Goal: Task Accomplishment & Management: Manage account settings

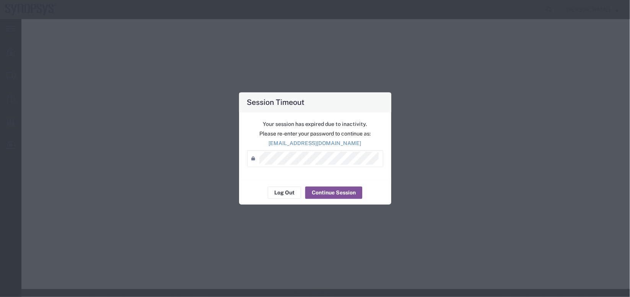
select select "CRTN"
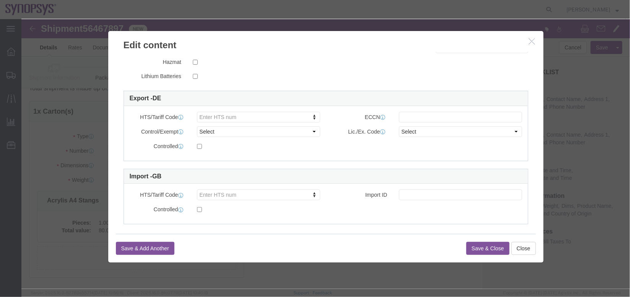
scroll to position [176, 0]
click div "HTS/Tariff Code Enter HTS num ECCN Control/Exempt Select ATF BIS DEA EPA FDA FT…"
type input "3926909790"
click input "text"
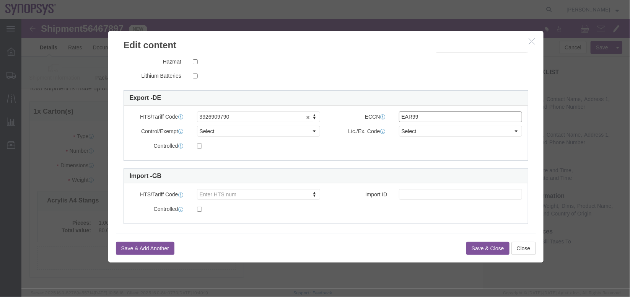
type input "EAR99"
click select "Select ATF BIS DEA EPA FDA FTR ITAR OFAC Other (OPA)"
select select "BIS"
click select "Select ATF BIS DEA EPA FDA FTR ITAR OFAC Other (OPA)"
click select "Select AGR-Agricultural APP-Computers APR-Additional Permissive Exports AVS-Air…"
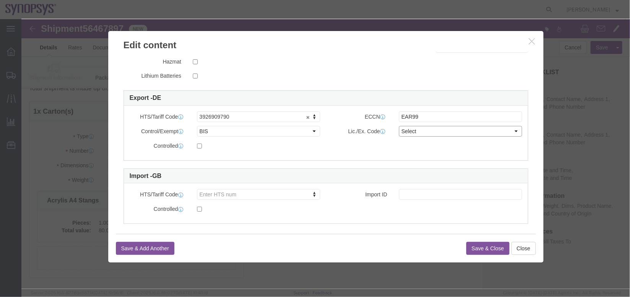
select select "NLR"
click select "Select AGR-Agricultural APP-Computers APR-Additional Permissive Exports AVS-Air…"
click button "Save & Close"
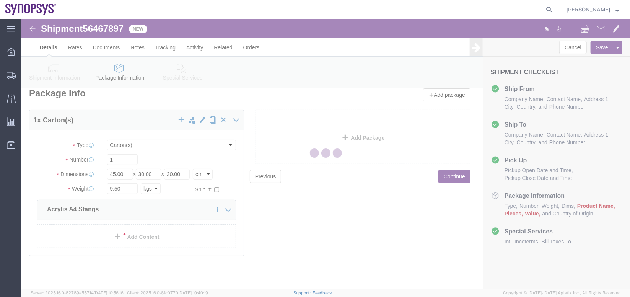
scroll to position [7, 0]
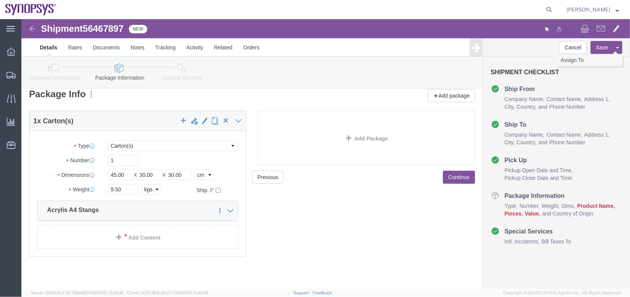
click link "Assign To"
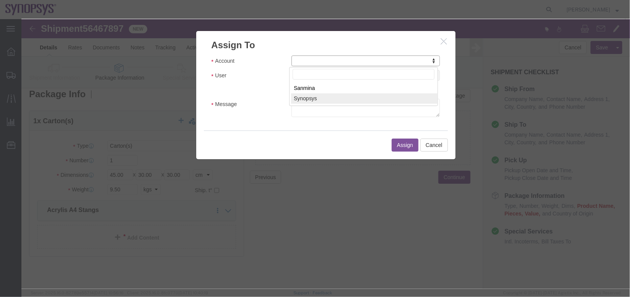
select select "117156"
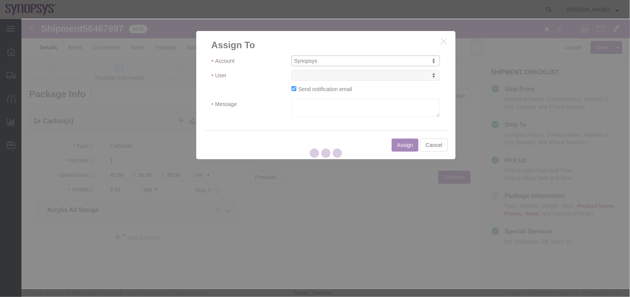
select select
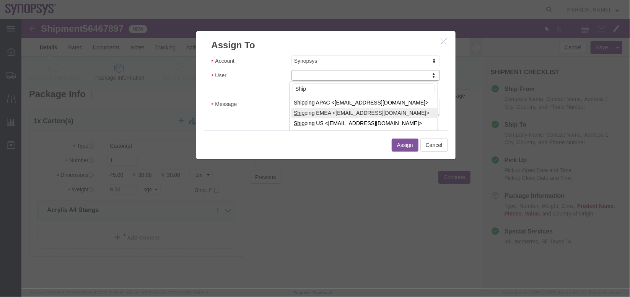
type input "Ship"
select select "100123"
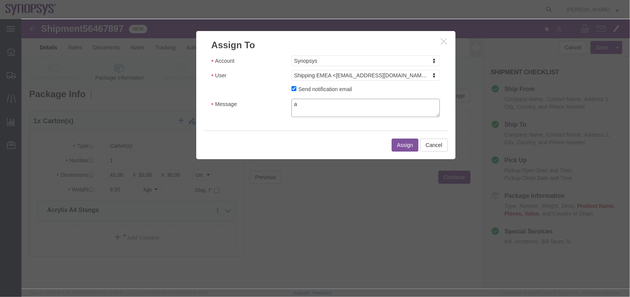
click textarea "a"
type textarea "a"
click button "Assign"
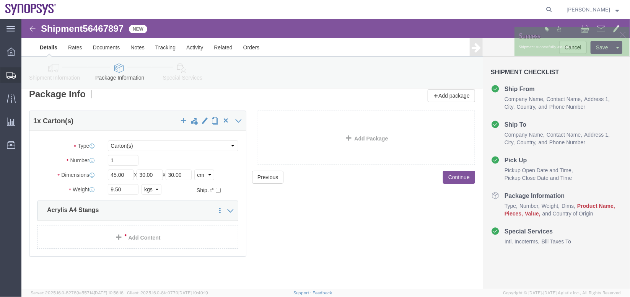
click at [0, 0] on span "Shipment Manager" at bounding box center [0, 0] width 0 height 0
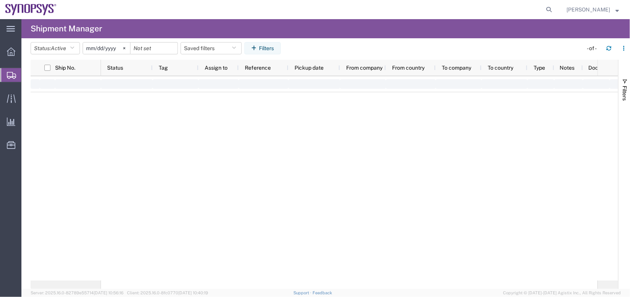
click at [365, 8] on agx-global-search at bounding box center [433, 9] width 245 height 19
click at [0, 0] on span "Shipment Manager" at bounding box center [0, 0] width 0 height 0
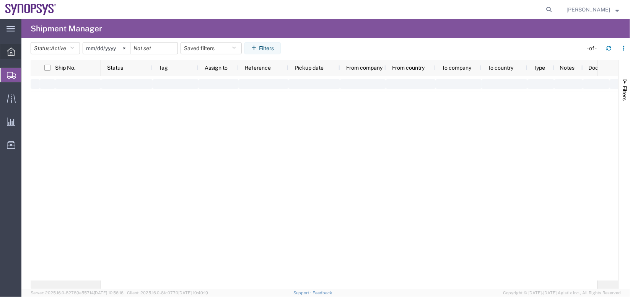
click at [10, 54] on icon at bounding box center [11, 51] width 8 height 8
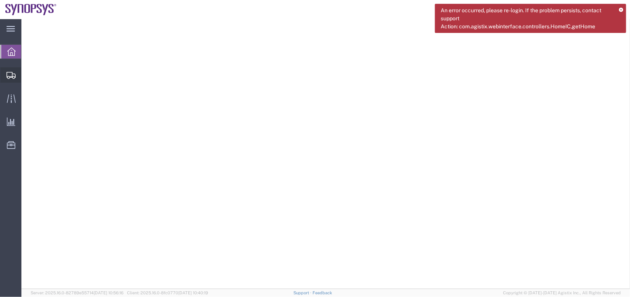
click at [0, 0] on span "Shipment Manager" at bounding box center [0, 0] width 0 height 0
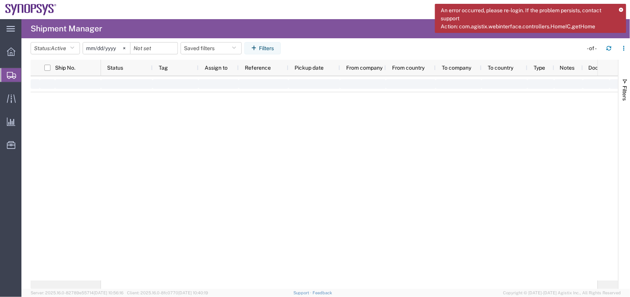
click at [0, 0] on span "Shipment Manager" at bounding box center [0, 0] width 0 height 0
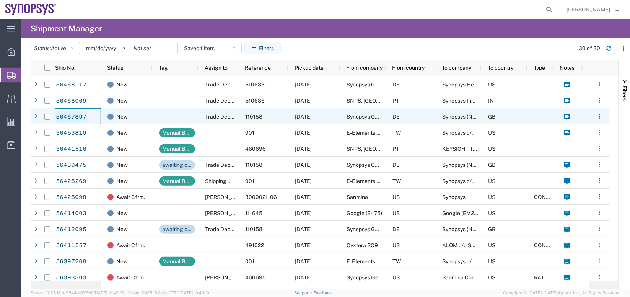
click at [73, 114] on link "56467897" at bounding box center [71, 117] width 31 height 12
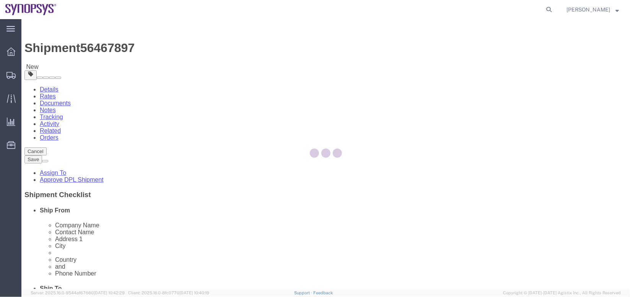
select select "71411"
select select "63178"
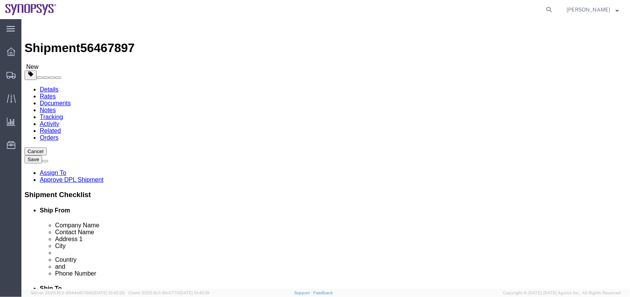
click link "Package Information"
click icon
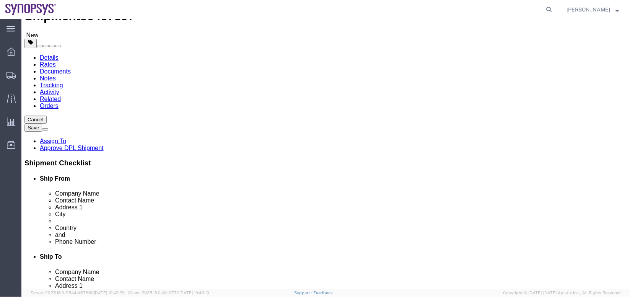
scroll to position [33, 0]
click link "Package Information"
click dd "80.00 EUR"
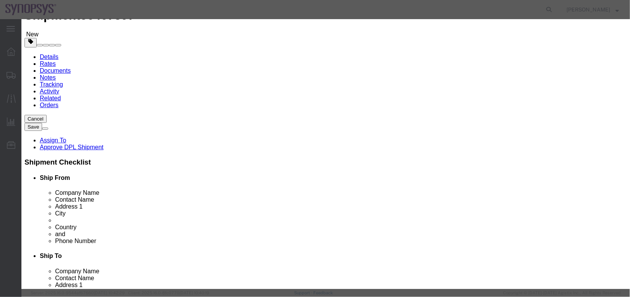
scroll to position [150, 0]
type input "3926909790"
click input "text"
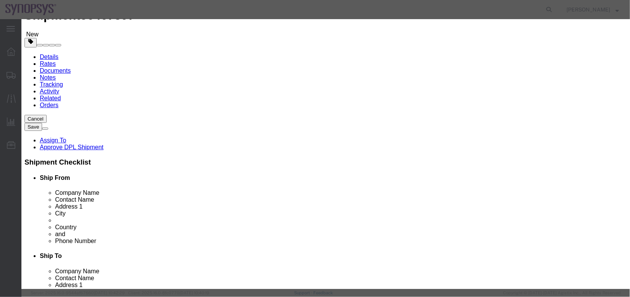
type input "EAR99"
click button "Save & Close"
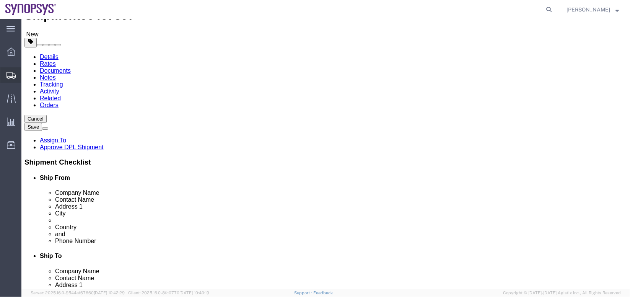
click at [0, 0] on span "Shipment Manager" at bounding box center [0, 0] width 0 height 0
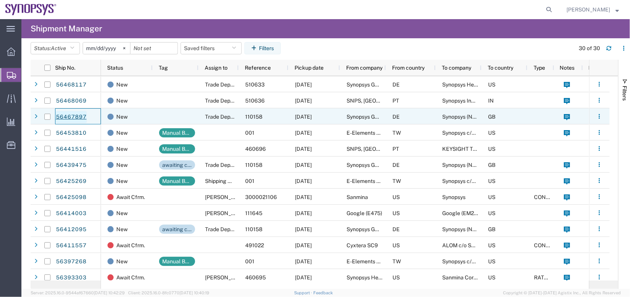
click at [68, 116] on link "56467897" at bounding box center [71, 117] width 31 height 12
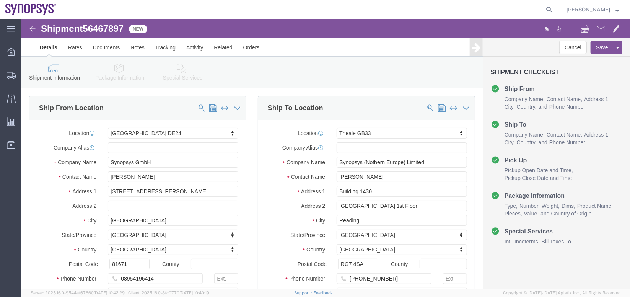
select select "71411"
select select "63178"
click icon
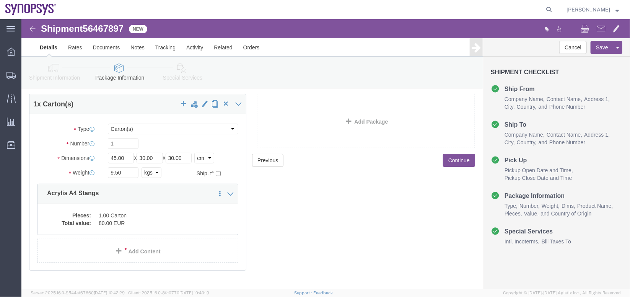
scroll to position [29, 0]
click dd "1.00 Carton"
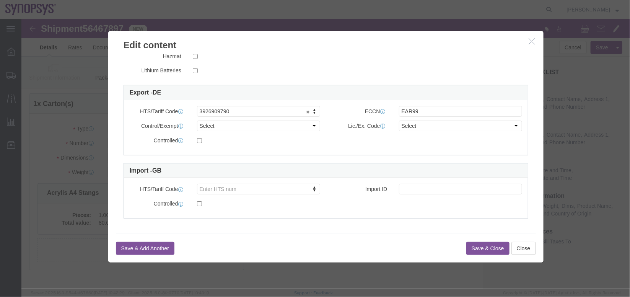
scroll to position [180, 0]
click button "Close"
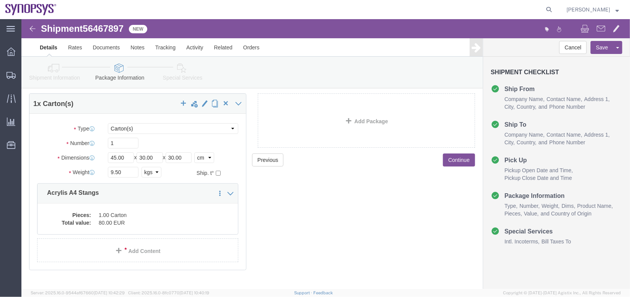
click link "Assign To"
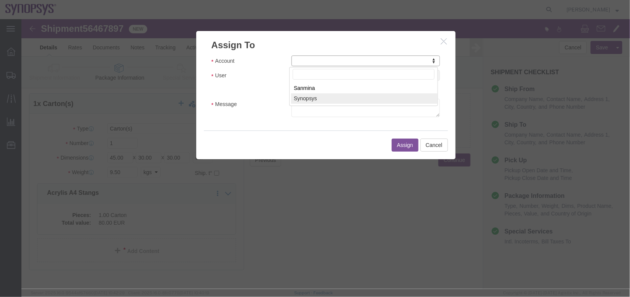
select select "117156"
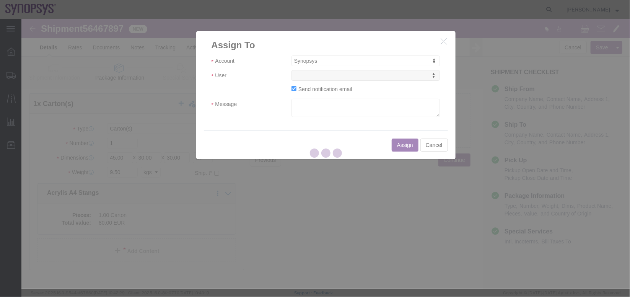
click at [370, 76] on div at bounding box center [325, 154] width 609 height 270
click at [371, 76] on div at bounding box center [325, 154] width 609 height 270
select select
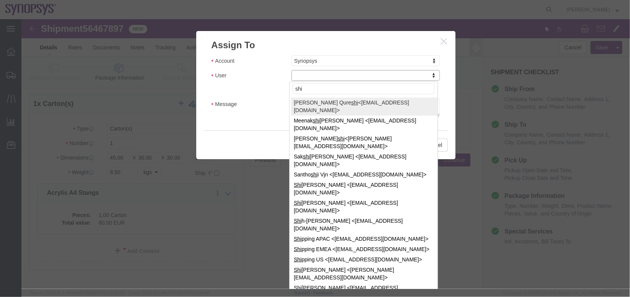
type input "ship"
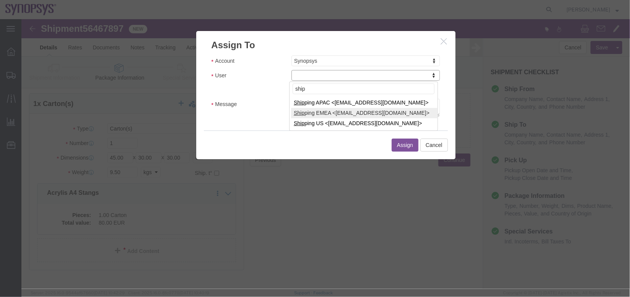
select select "100123"
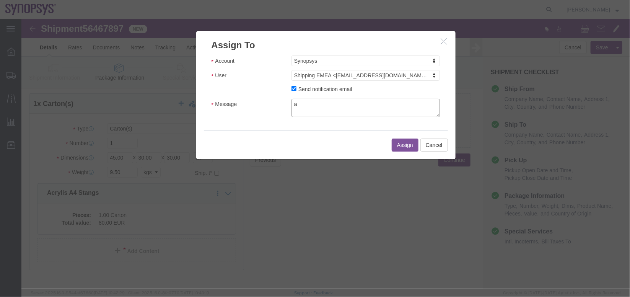
type textarea "a"
click button "Assign"
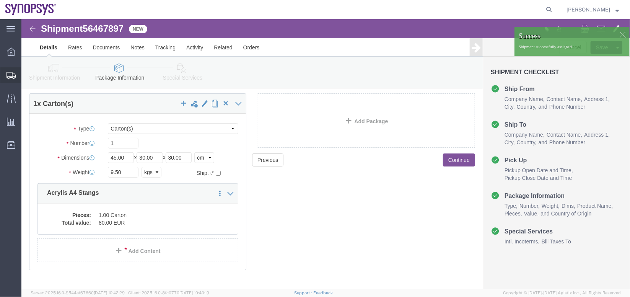
click at [0, 0] on span "Shipment Manager" at bounding box center [0, 0] width 0 height 0
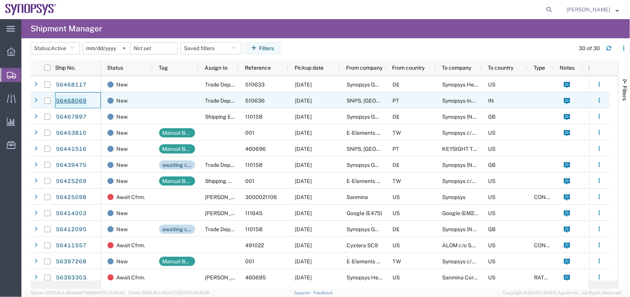
click at [73, 100] on link "56468069" at bounding box center [71, 101] width 31 height 12
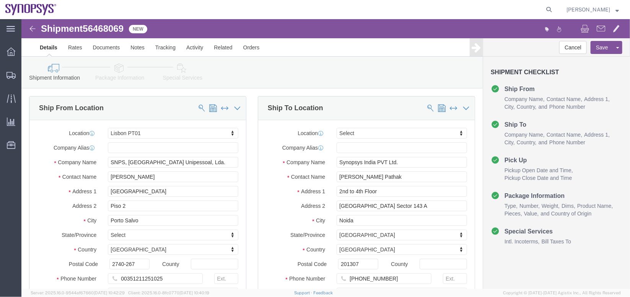
select select "63152"
select select
click link "Package Information"
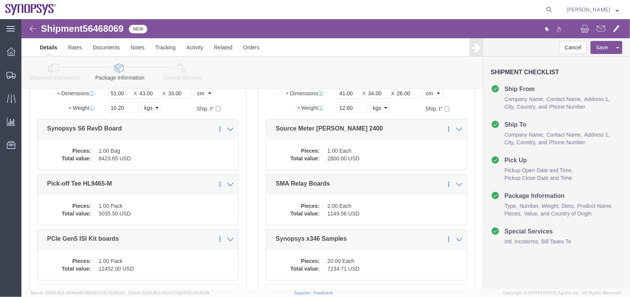
scroll to position [95, 0]
click dd "1.00 Bag"
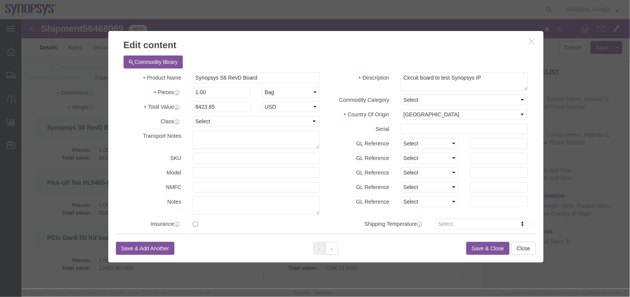
scroll to position [183, 0]
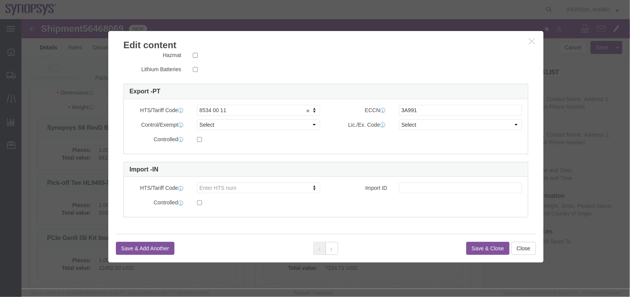
click button "button"
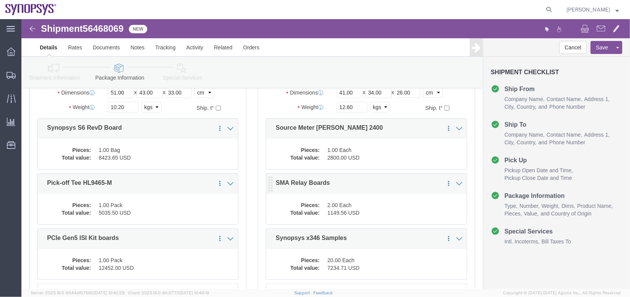
scroll to position [213, 0]
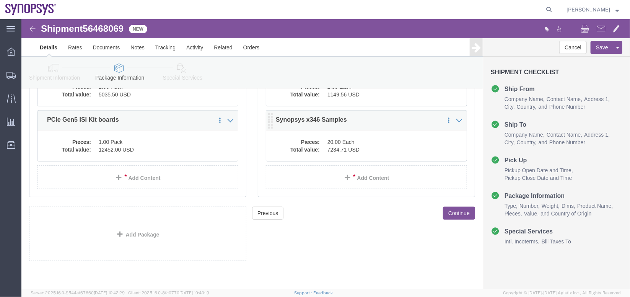
click dd "7234.71 USD"
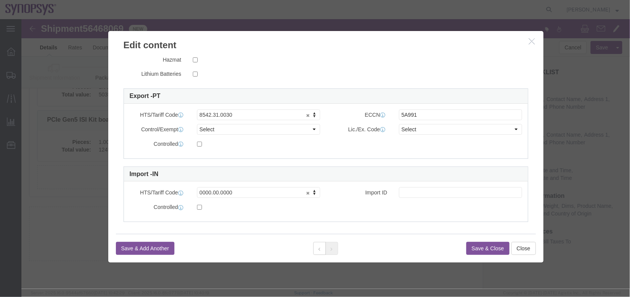
scroll to position [179, 0]
click icon "button"
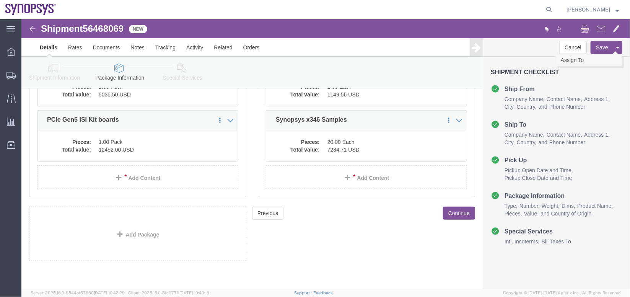
click link "Assign To"
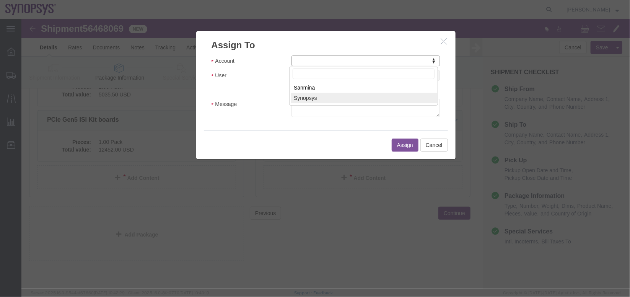
select select "117156"
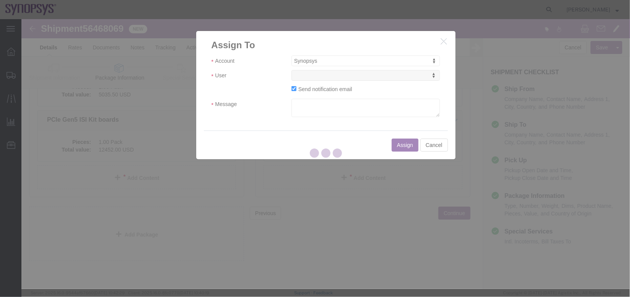
click at [351, 77] on div at bounding box center [325, 154] width 609 height 270
select select
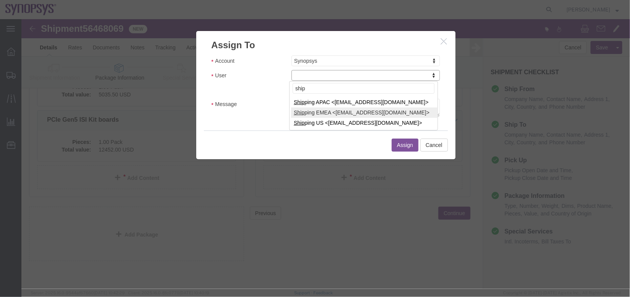
type input "ship"
select select "100123"
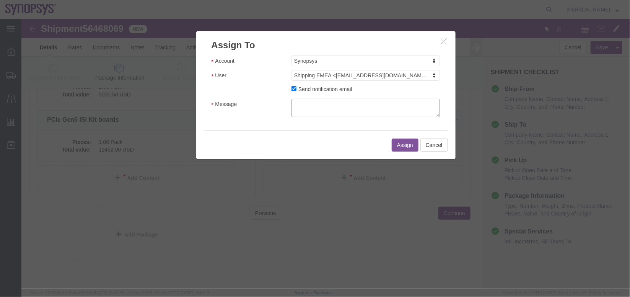
click textarea "Message"
type textarea "a"
click button "Assign"
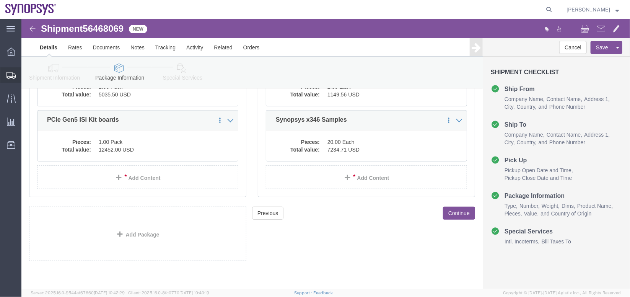
click at [0, 0] on span "Shipment Manager" at bounding box center [0, 0] width 0 height 0
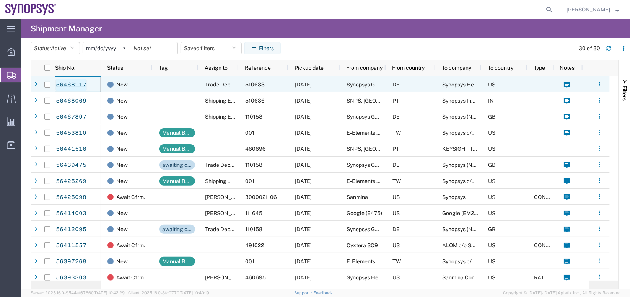
click at [77, 81] on link "56468117" at bounding box center [71, 85] width 31 height 12
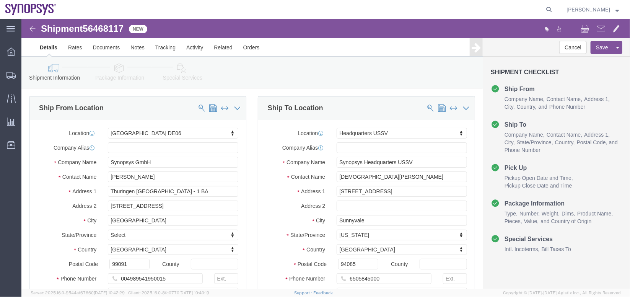
select select "63098"
select select "63204"
click div "Shipment Information Package Information Special Services"
click link "Package Information"
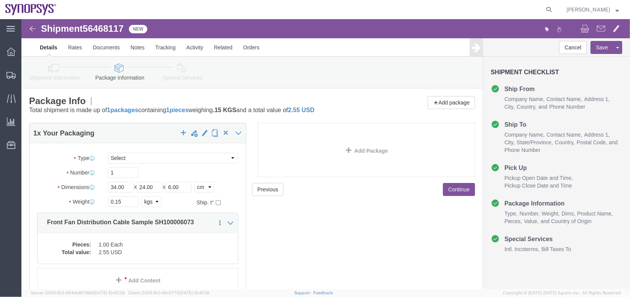
scroll to position [43, 0]
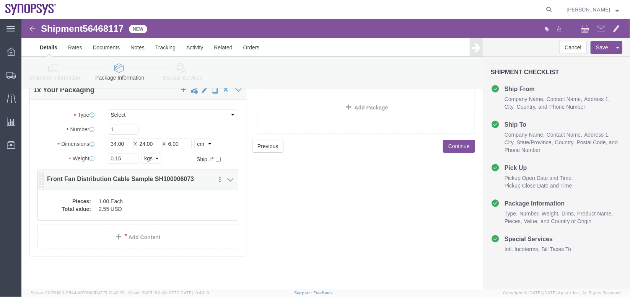
click dd "1.00 Each"
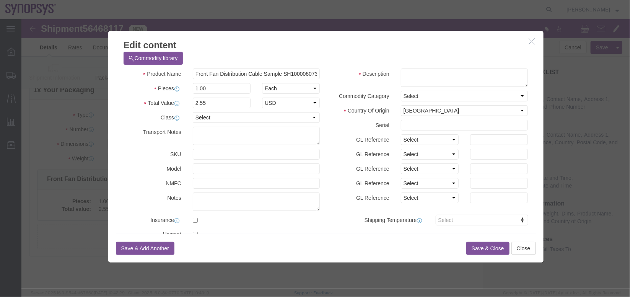
scroll to position [0, 0]
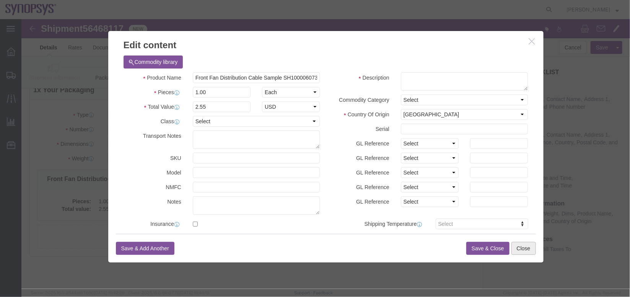
click button "Close"
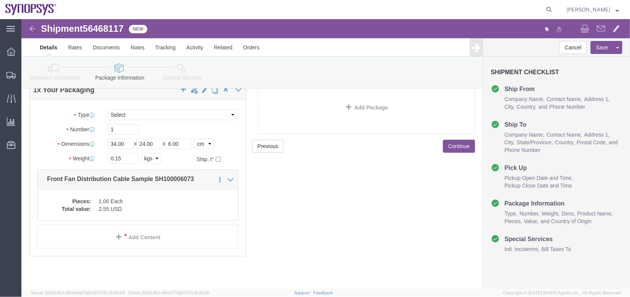
click div "Shipment Information Package Information Special Services"
click icon
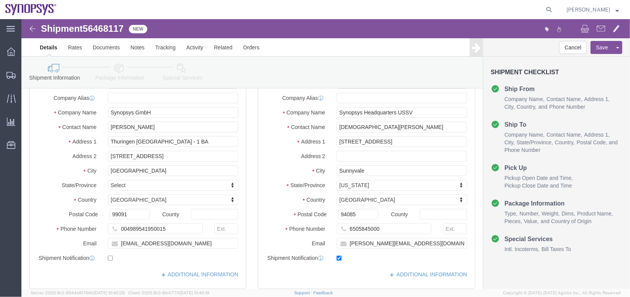
scroll to position [51, 0]
click link "Assign To"
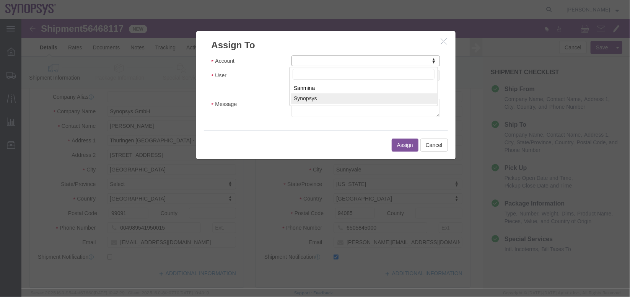
select select "117156"
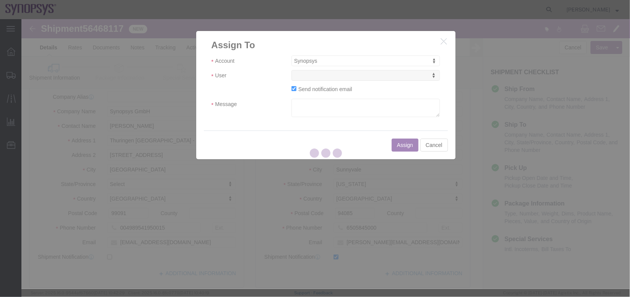
click at [366, 73] on div at bounding box center [325, 154] width 609 height 270
select select
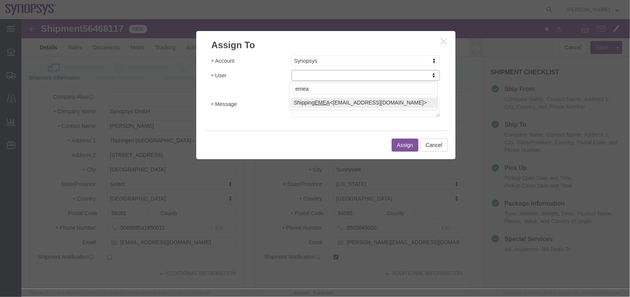
type input "emea"
select select "100123"
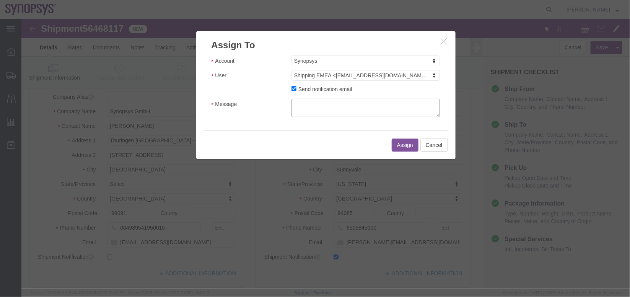
click textarea "Message"
type textarea "a"
click button "Assign"
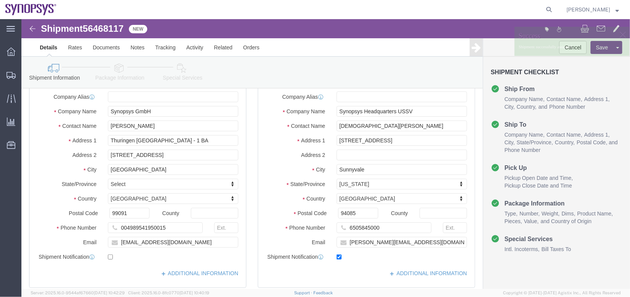
click icon
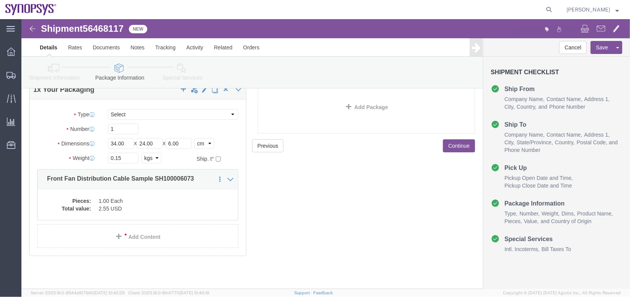
scroll to position [43, 0]
click dd "1.00 Each"
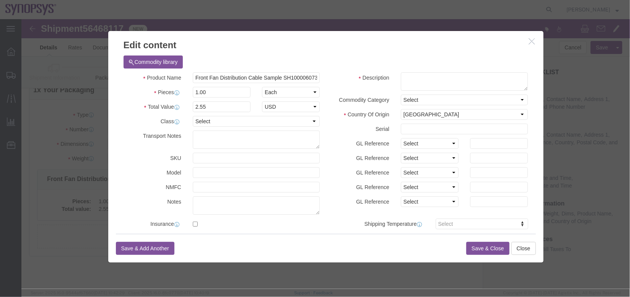
scroll to position [183, 0]
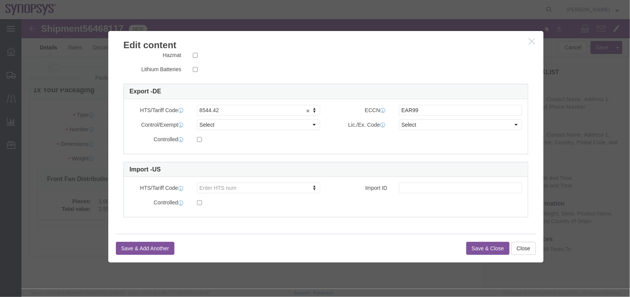
click icon "button"
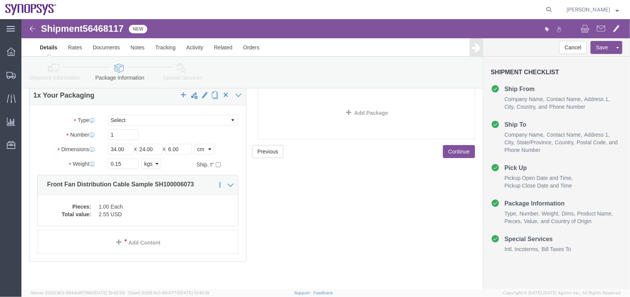
scroll to position [0, 0]
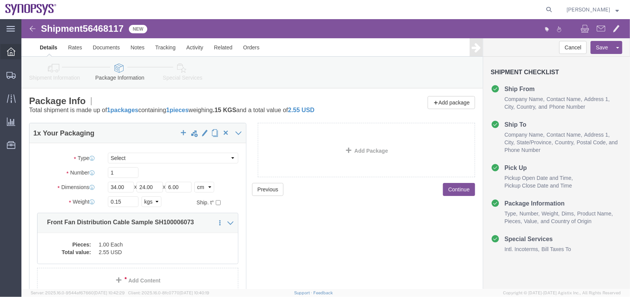
click at [11, 55] on icon at bounding box center [11, 51] width 8 height 8
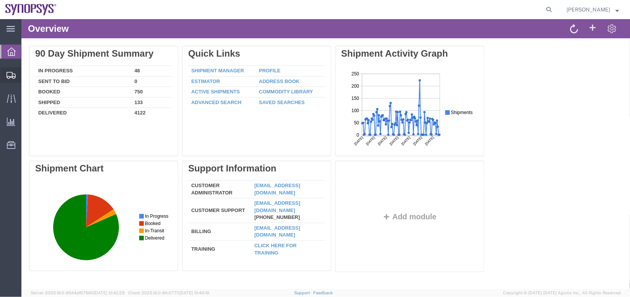
click at [0, 0] on span "Shipment Manager" at bounding box center [0, 0] width 0 height 0
